Goal: Transaction & Acquisition: Purchase product/service

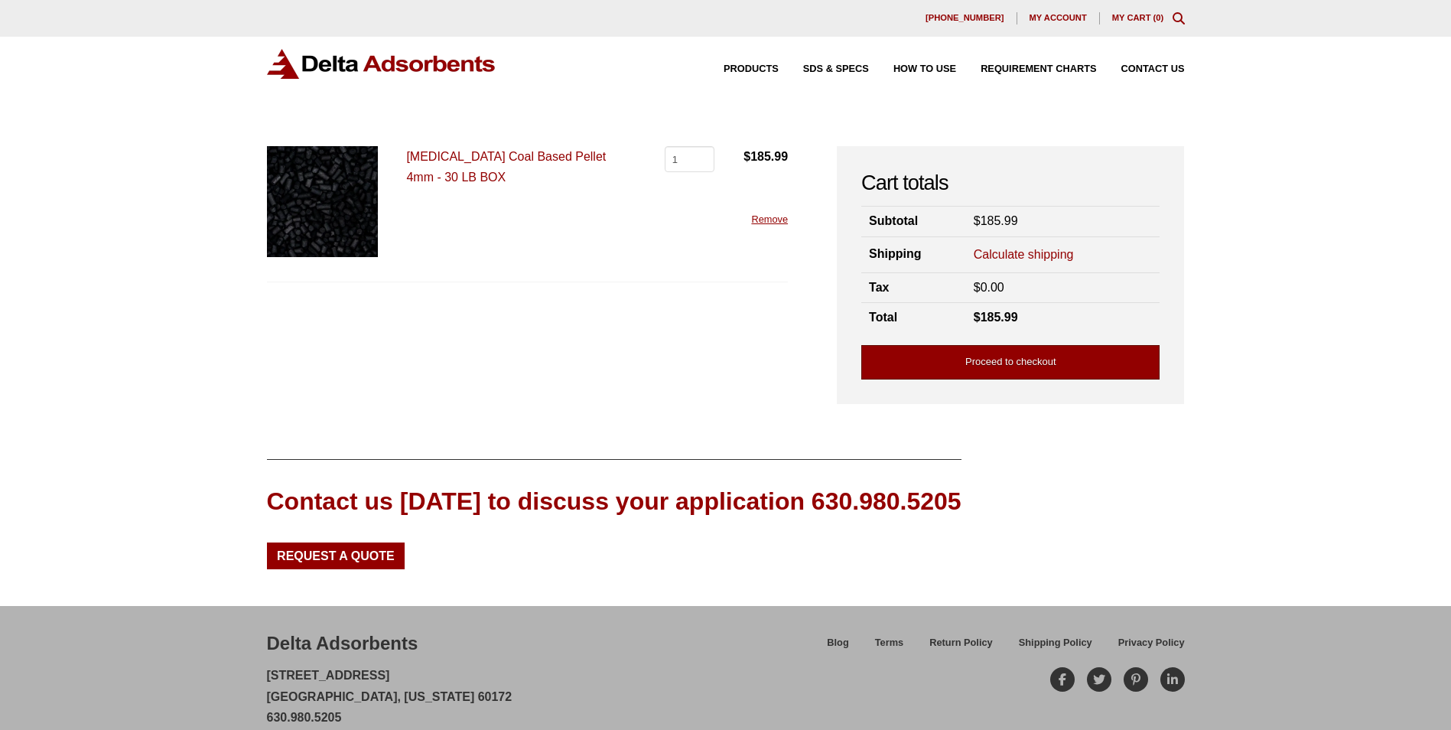
click at [1036, 362] on link "Proceed to checkout" at bounding box center [1010, 362] width 298 height 34
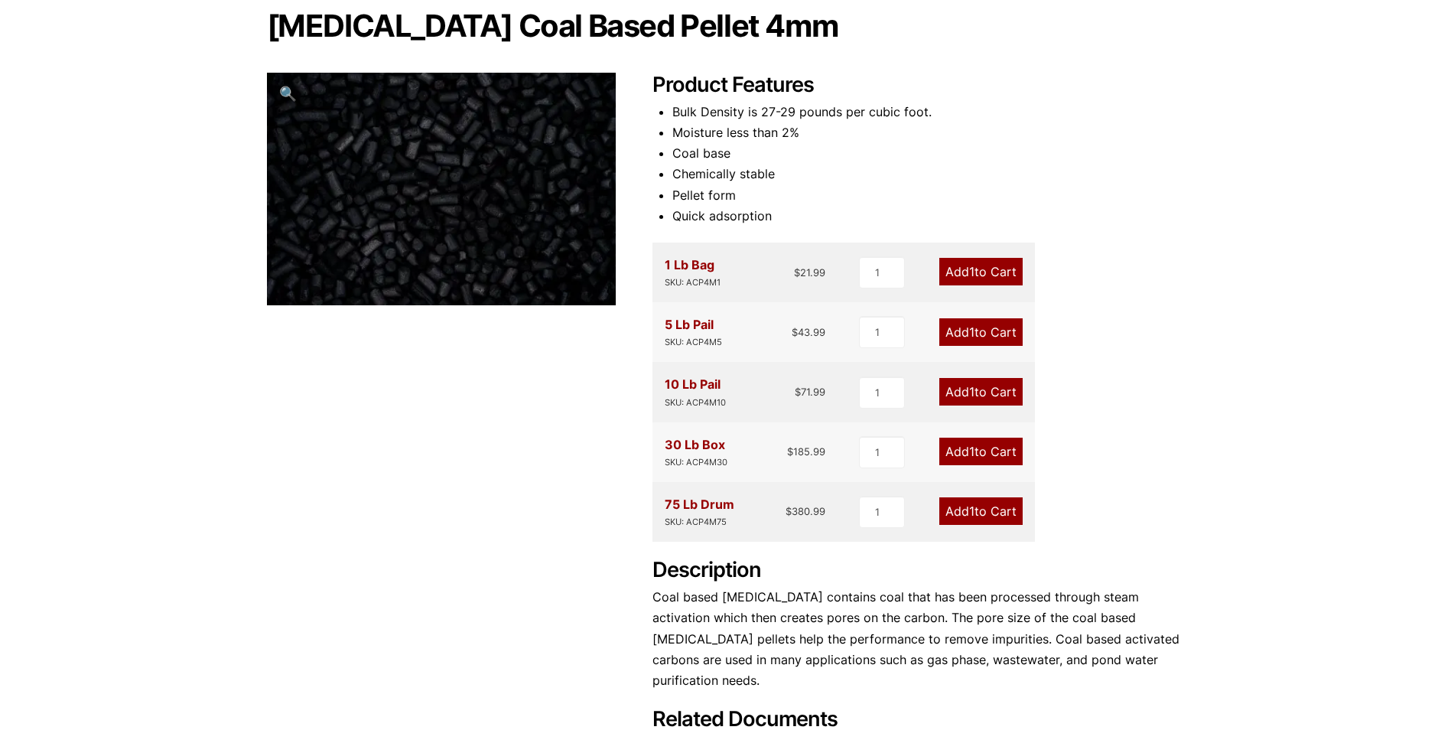
click at [966, 454] on link "Add 1 to Cart" at bounding box center [980, 452] width 83 height 28
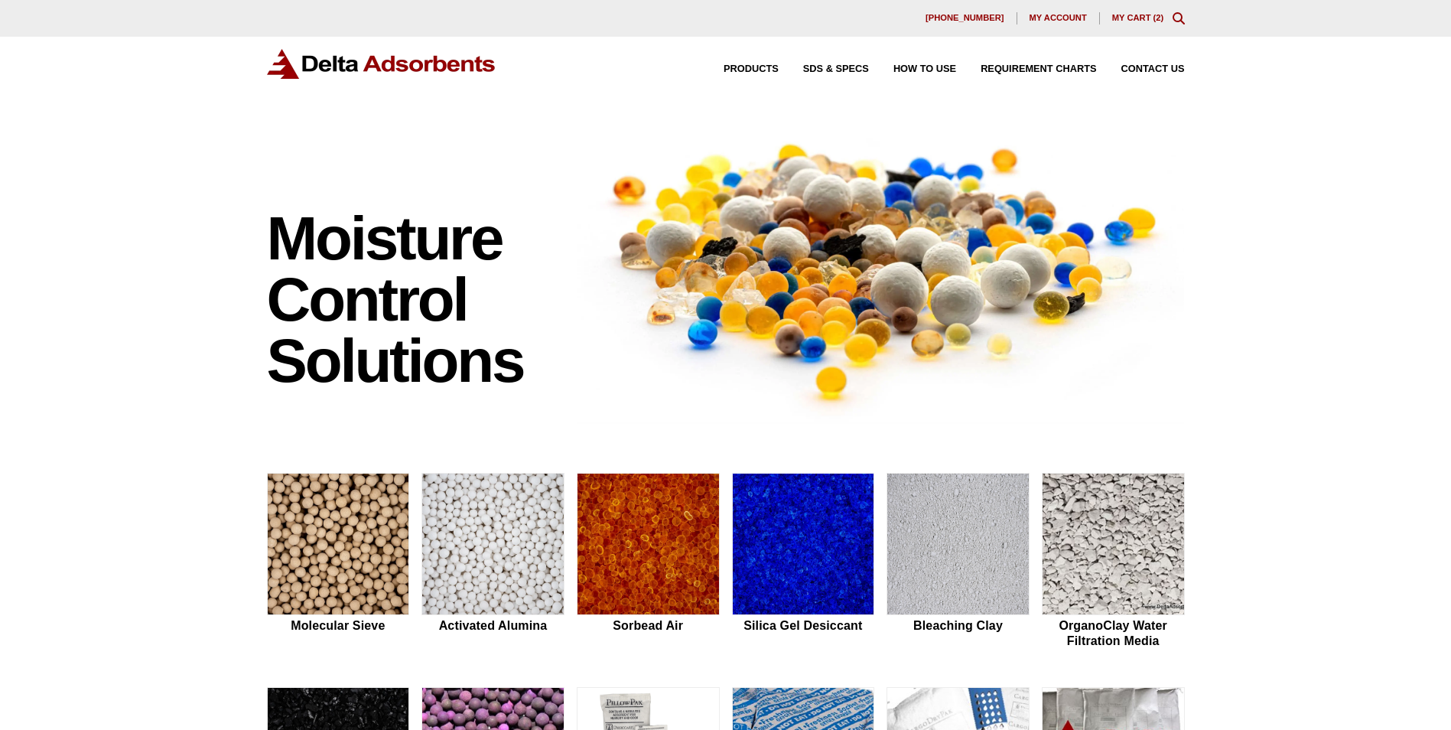
click at [1156, 17] on span "2" at bounding box center [1158, 17] width 5 height 9
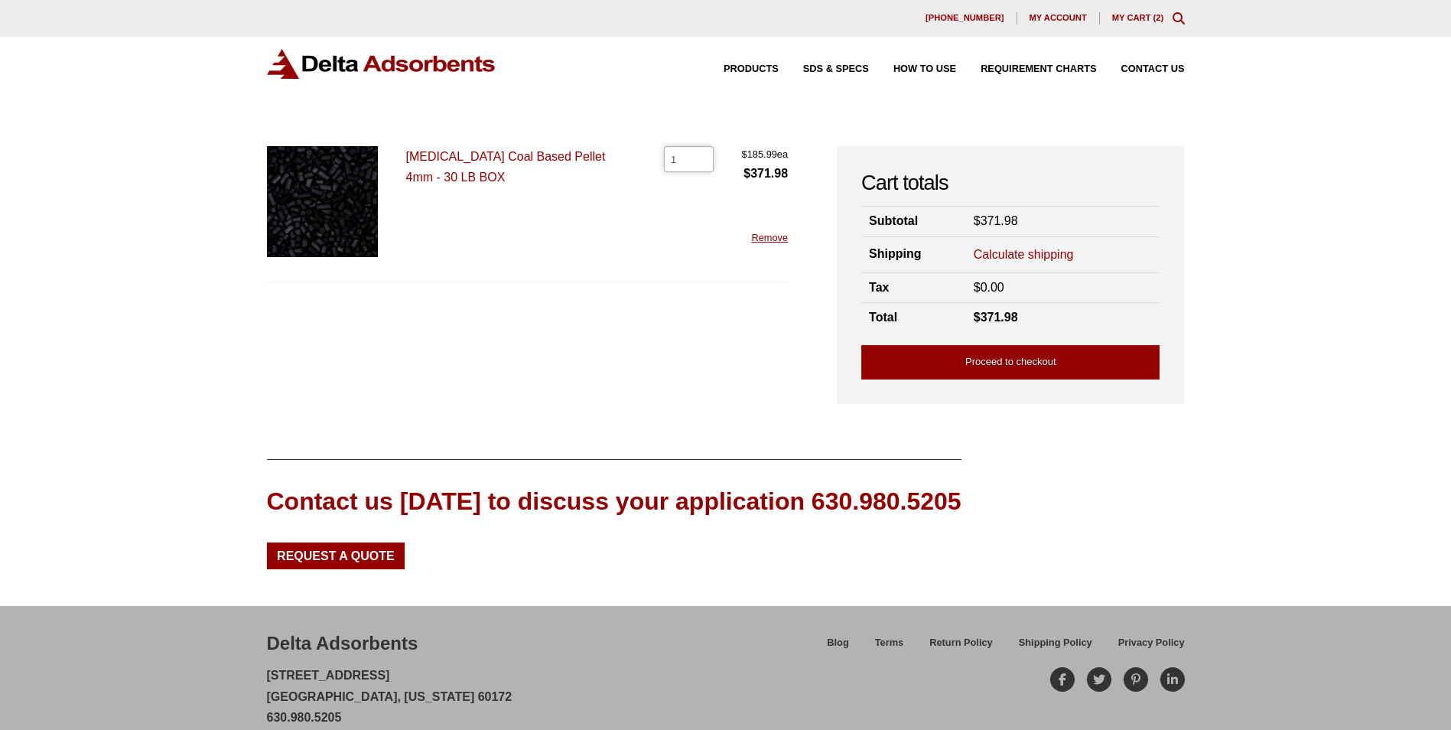
type input "1"
click at [698, 161] on input "1" at bounding box center [689, 159] width 50 height 26
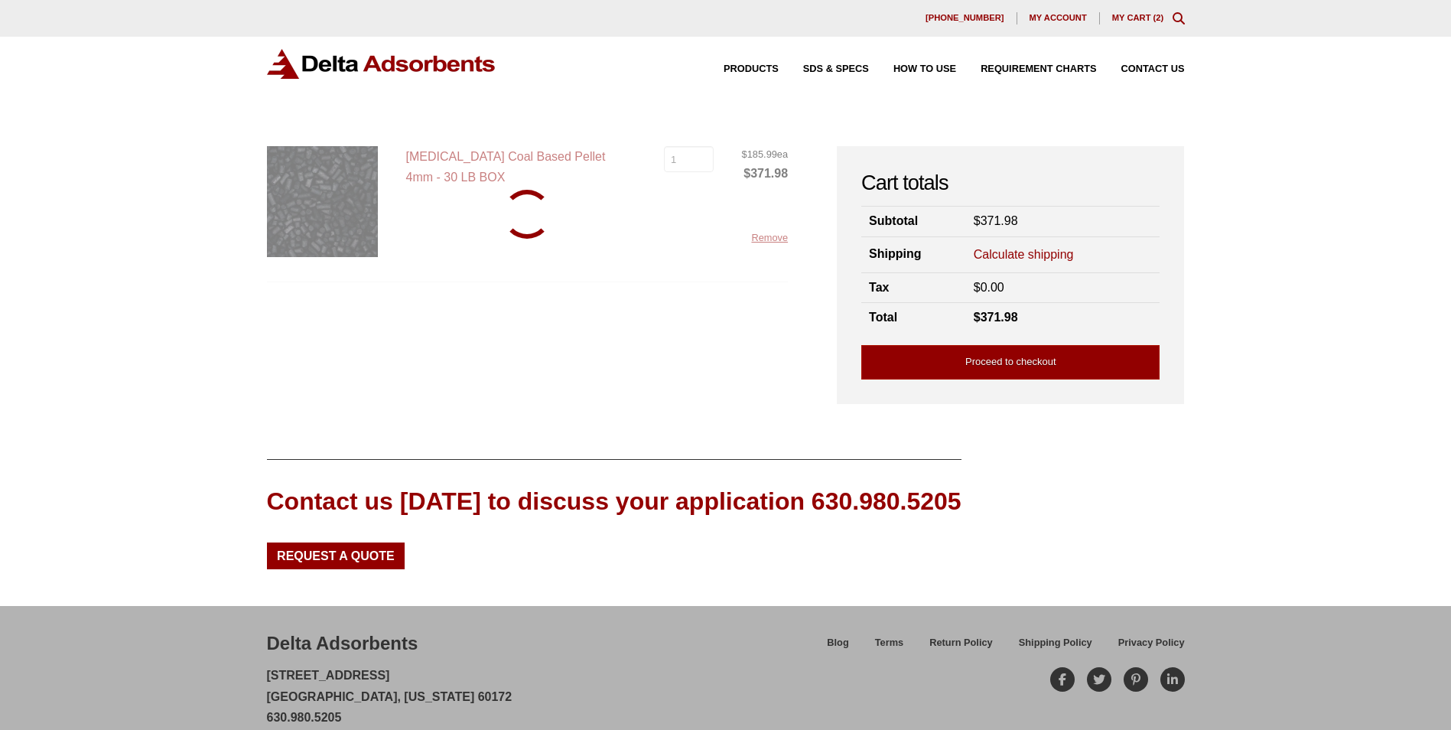
click at [669, 237] on div "Activated Carbon Coal Based Pellet 4mm - 30 LB BOX Activated Carbon Coal Based …" at bounding box center [528, 214] width 522 height 136
